Goal: Task Accomplishment & Management: Manage account settings

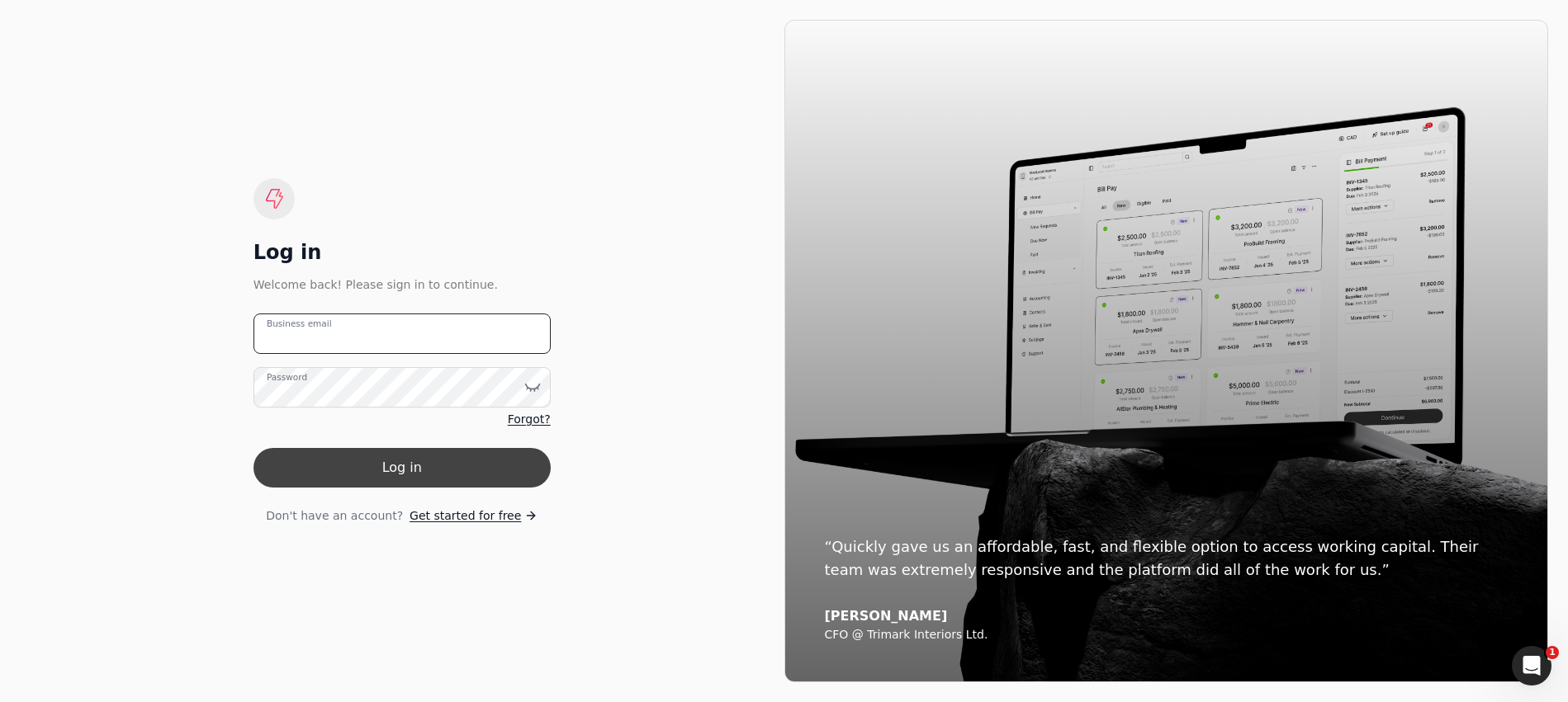
type email "[EMAIL_ADDRESS][DOMAIN_NAME]"
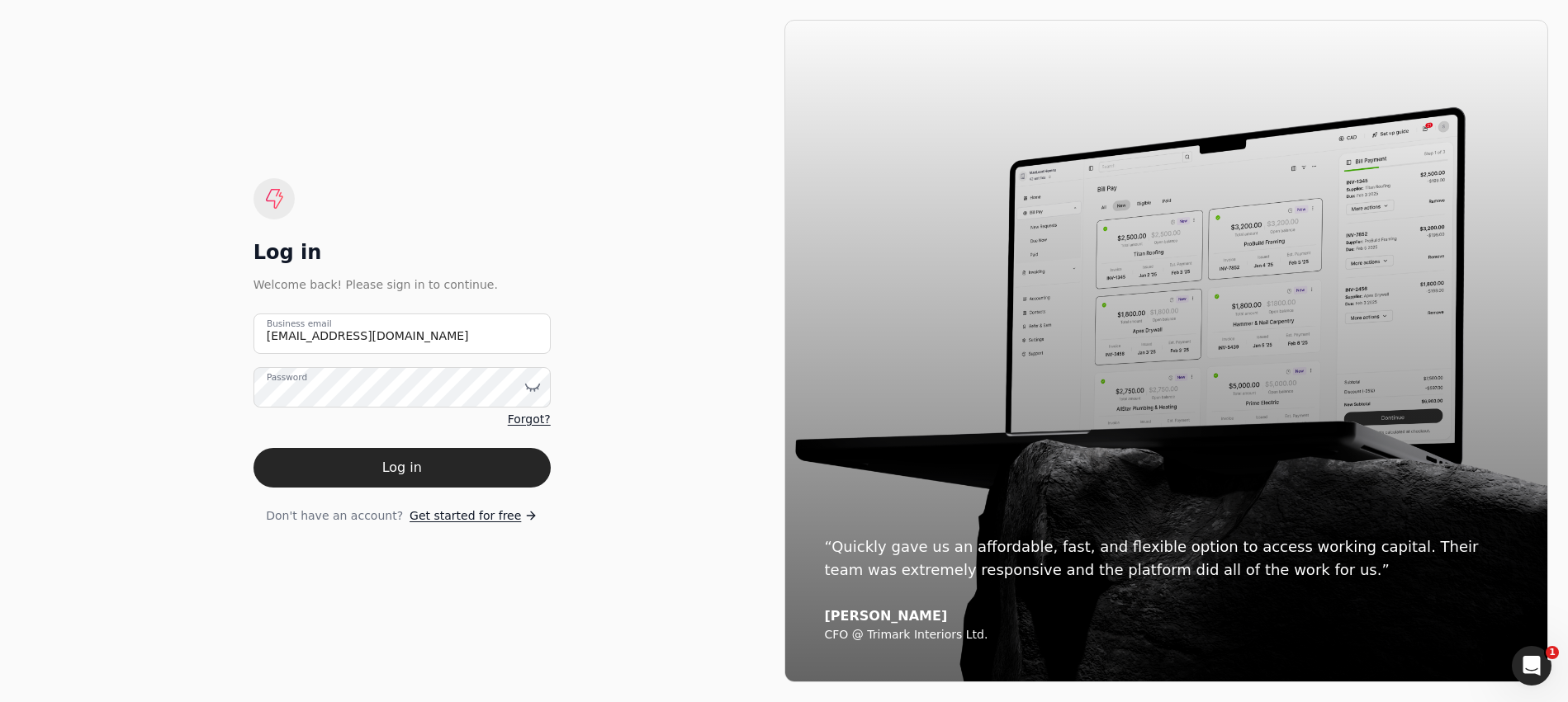
click at [332, 464] on button "Log in" at bounding box center [402, 468] width 298 height 40
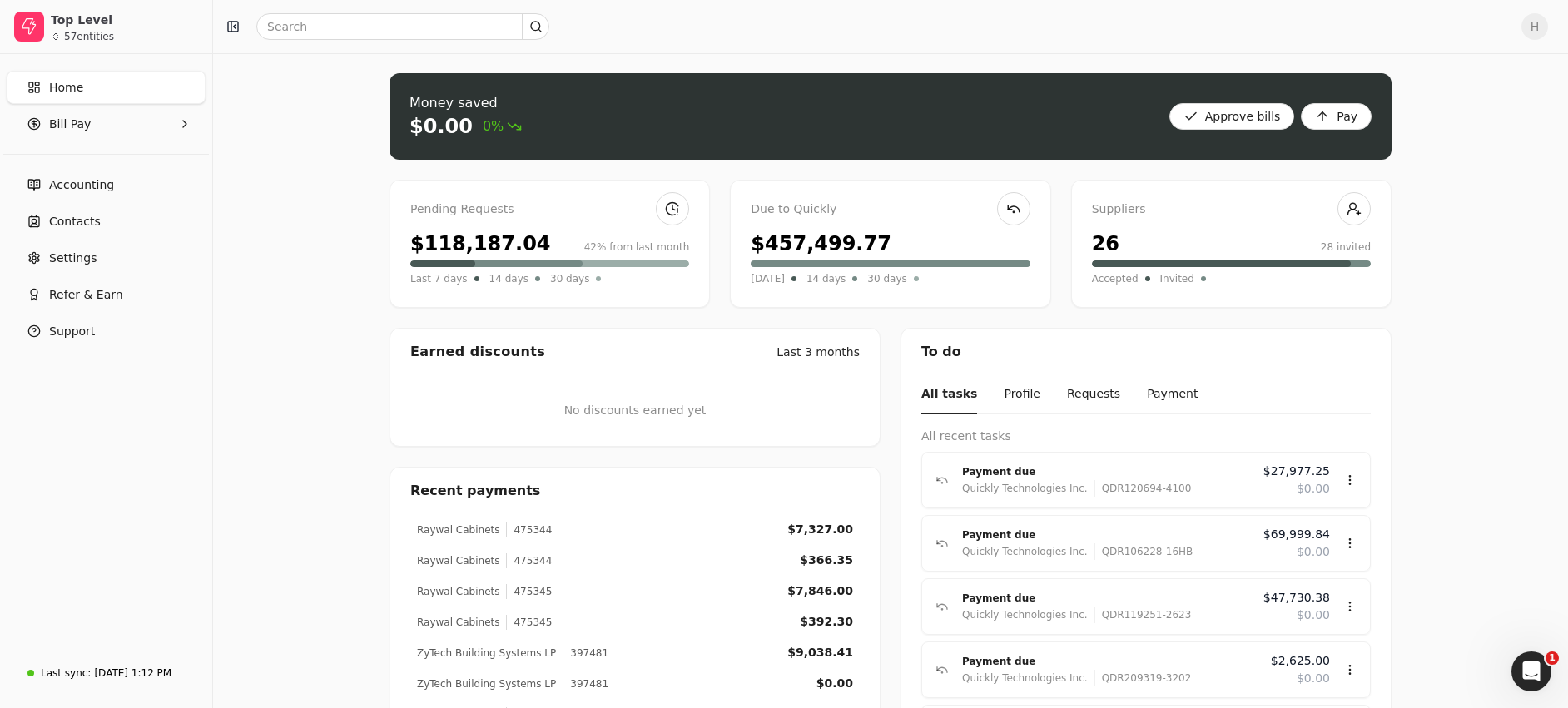
click at [792, 257] on div "$457,499.77" at bounding box center [821, 244] width 140 height 30
click at [786, 246] on div "$457,499.77" at bounding box center [821, 244] width 140 height 30
click at [784, 271] on span "[DATE]" at bounding box center [768, 278] width 34 height 16
click at [824, 266] on div at bounding box center [887, 264] width 286 height 7
click at [1012, 210] on link at bounding box center [1014, 208] width 33 height 33
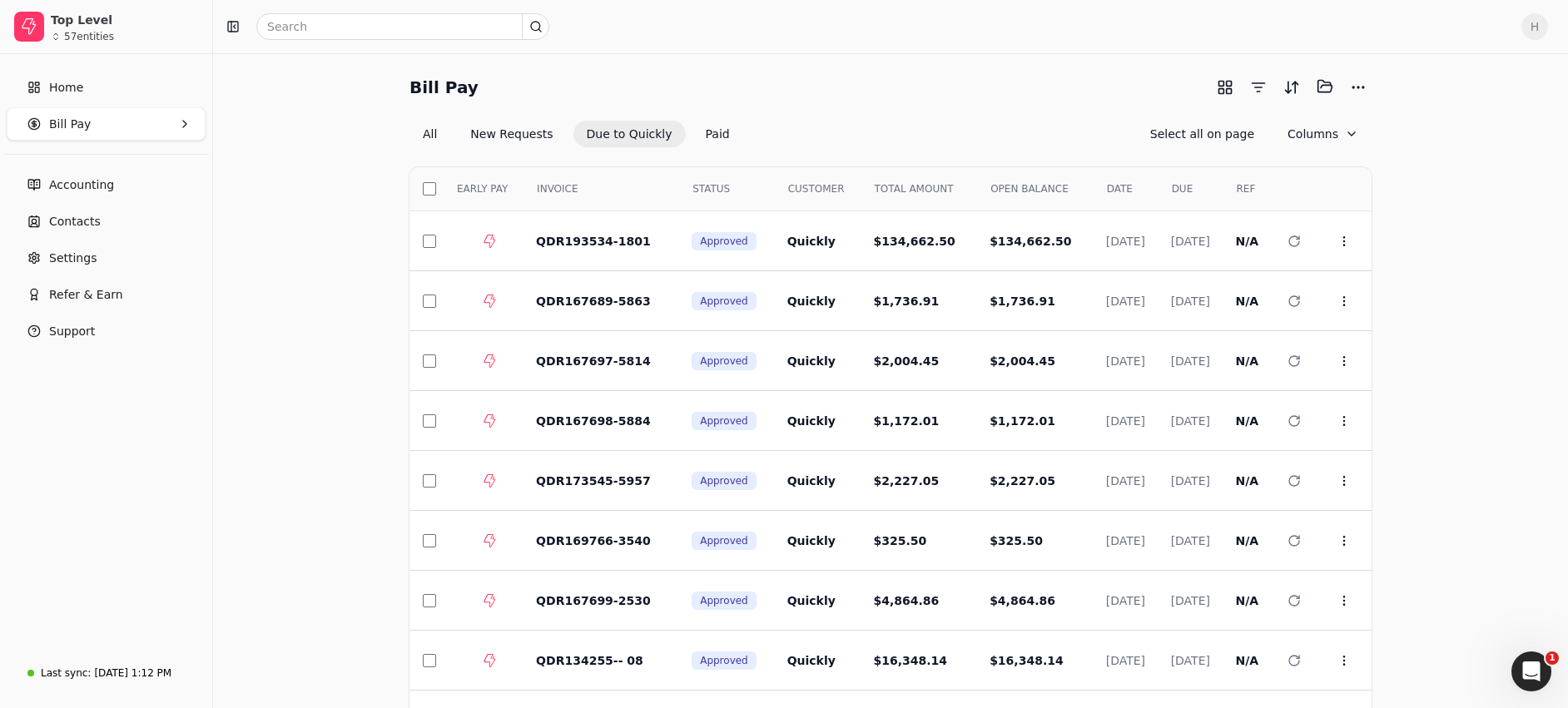
click at [98, 119] on Pay "Bill Pay" at bounding box center [106, 123] width 199 height 33
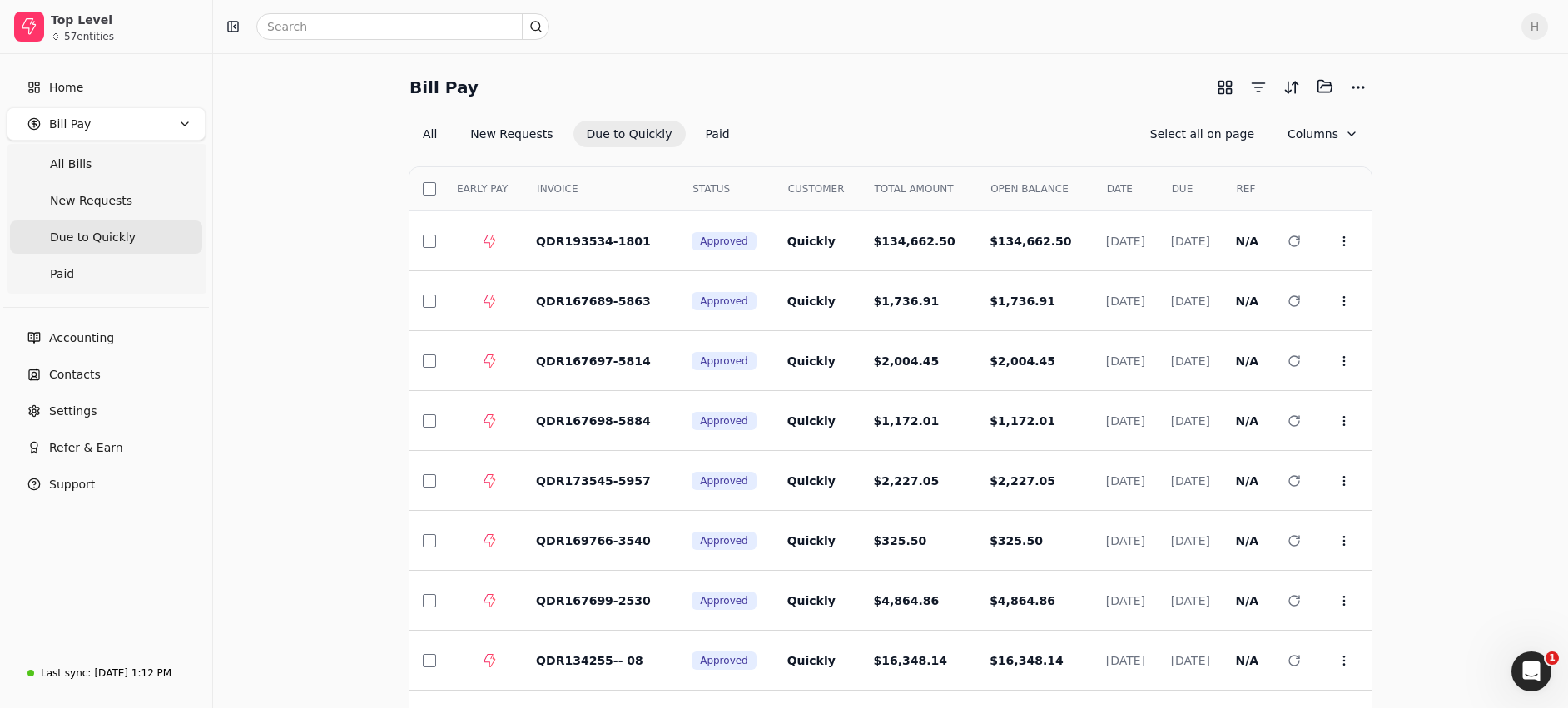
click at [138, 240] on Quickly "Due to Quickly" at bounding box center [105, 237] width 192 height 33
click at [623, 132] on button "Due to Quickly" at bounding box center [630, 134] width 113 height 27
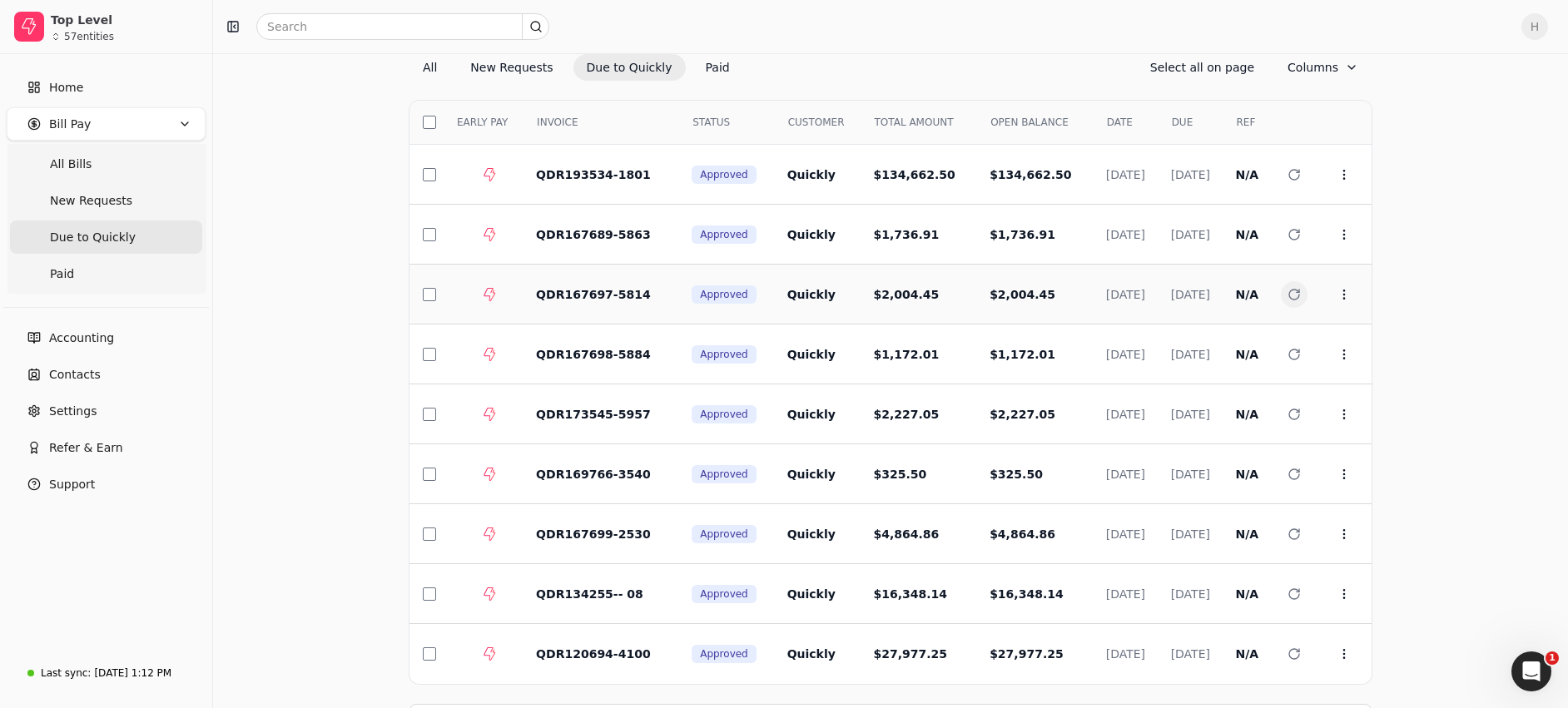
scroll to position [135, 0]
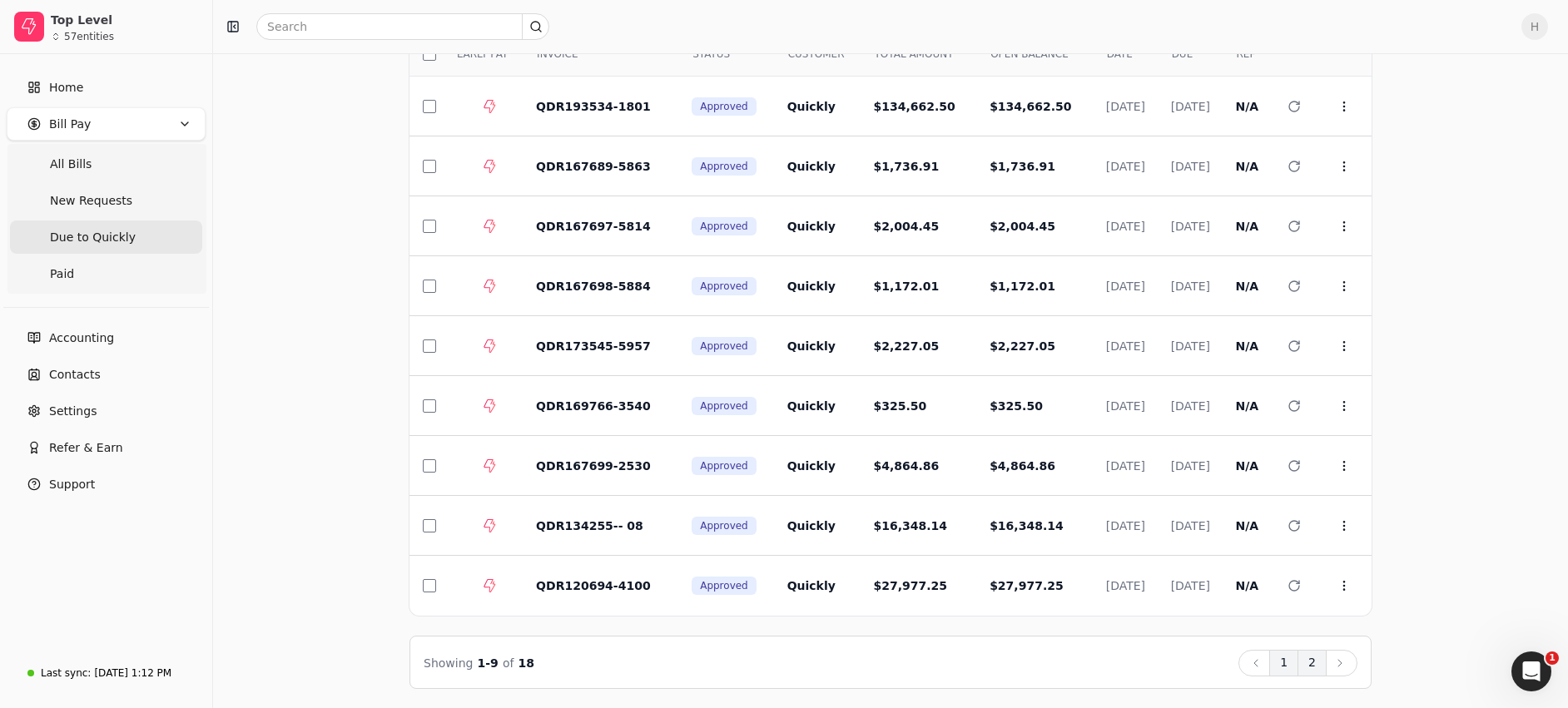
click at [1310, 659] on button "2" at bounding box center [1312, 663] width 29 height 27
click at [1296, 669] on button "1" at bounding box center [1283, 663] width 29 height 27
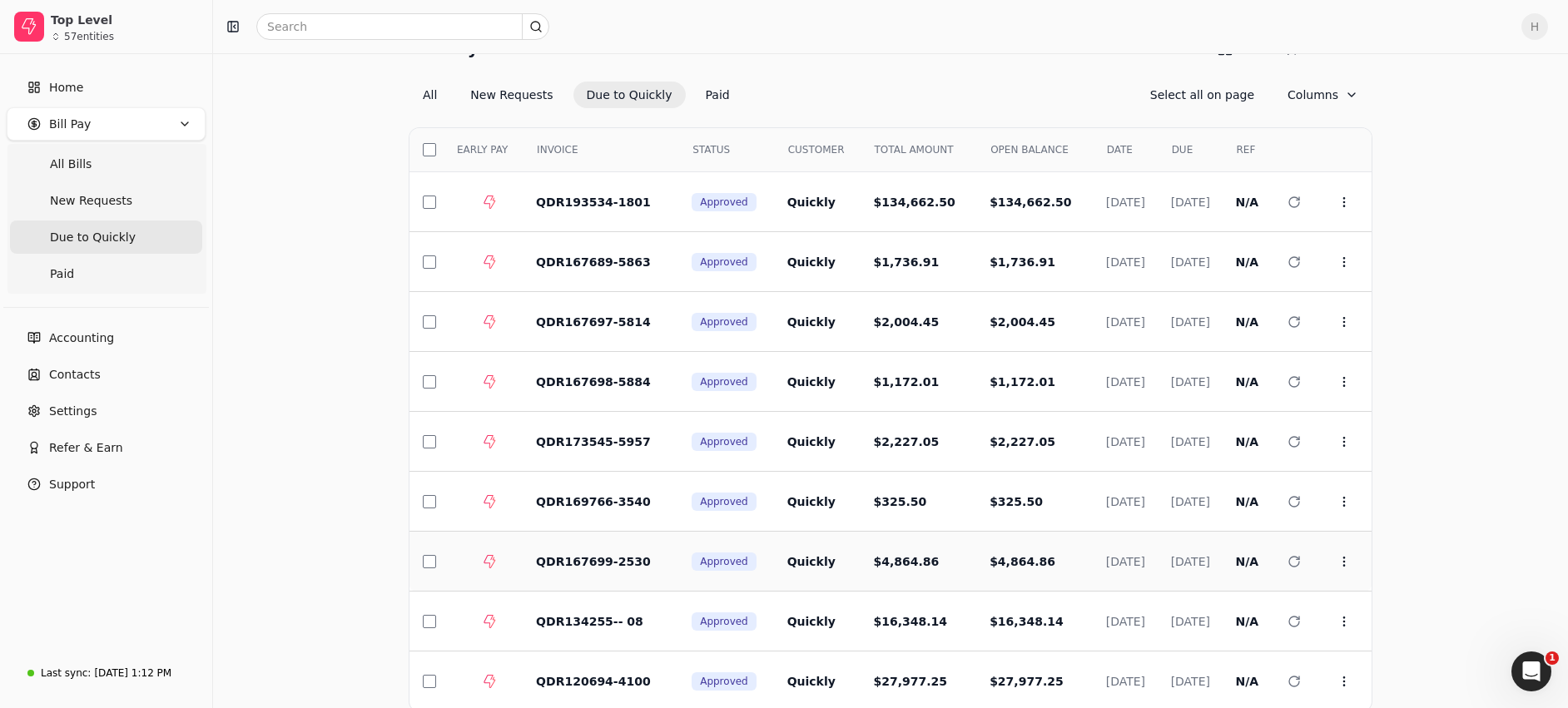
scroll to position [0, 0]
